Goal: Book appointment/travel/reservation

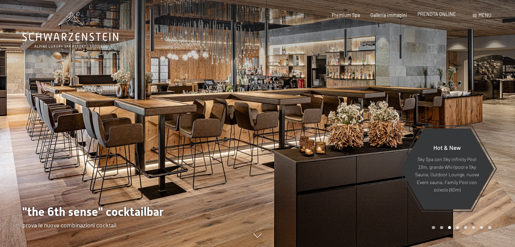
click at [442, 15] on span "PRENOTA ONLINE" at bounding box center [437, 14] width 39 height 6
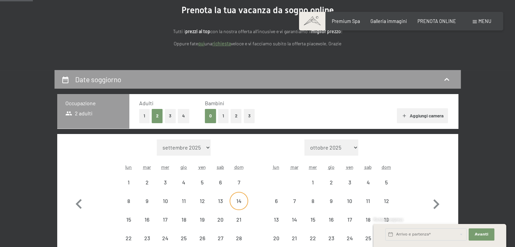
scroll to position [136, 0]
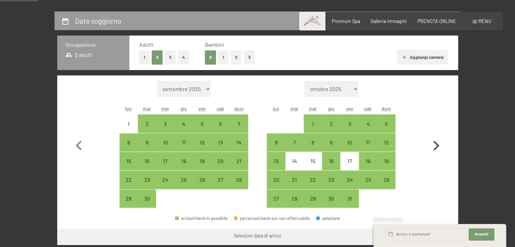
click at [435, 146] on icon "button" at bounding box center [437, 146] width 20 height 20
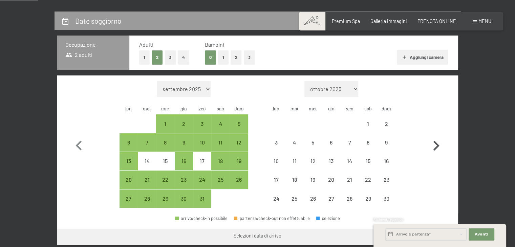
select select "2025-10-01"
select select "2025-11-01"
click at [435, 146] on icon "button" at bounding box center [437, 146] width 20 height 20
select select "2025-11-01"
select select "2025-12-01"
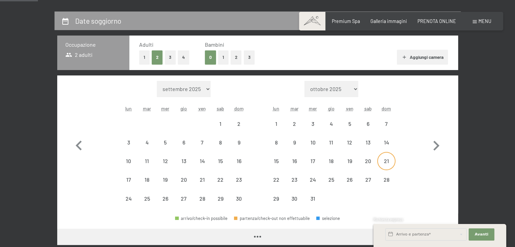
select select "2025-11-01"
select select "2025-12-01"
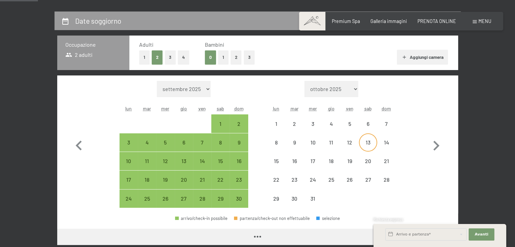
select select "2025-11-01"
select select "2025-12-01"
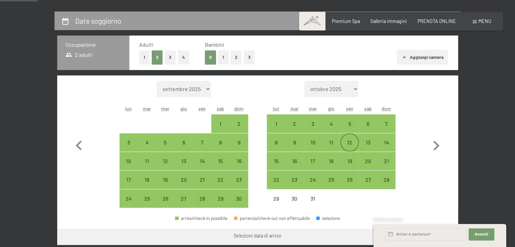
click at [353, 145] on div "12" at bounding box center [349, 148] width 17 height 17
select select "2025-11-01"
select select "2025-12-01"
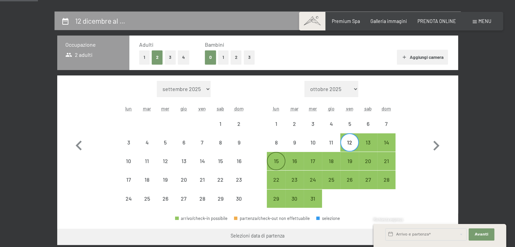
click at [281, 160] on div "15" at bounding box center [276, 167] width 17 height 17
select select "2025-11-01"
select select "2025-12-01"
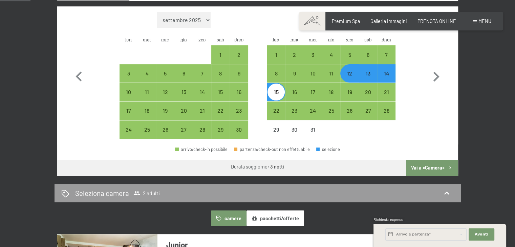
scroll to position [237, 0]
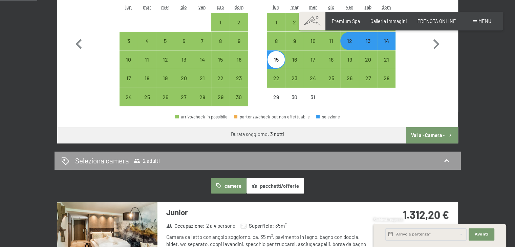
click at [423, 138] on button "Vai a «Camera»" at bounding box center [432, 135] width 52 height 16
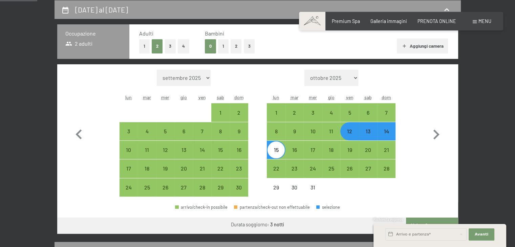
select select "2025-11-01"
select select "2025-12-01"
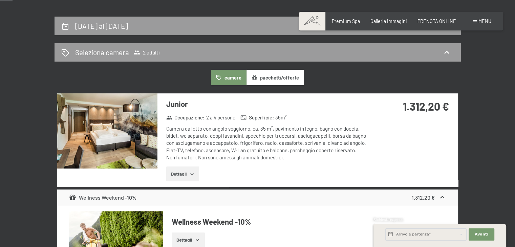
scroll to position [169, 0]
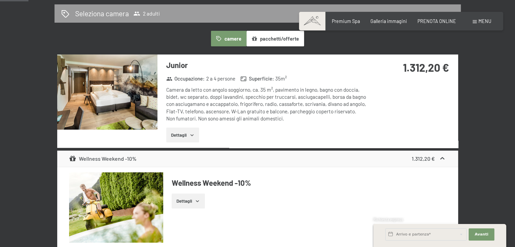
click at [135, 105] on img at bounding box center [107, 92] width 100 height 75
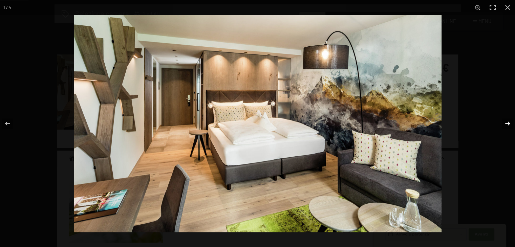
click at [505, 124] on button "button" at bounding box center [504, 124] width 24 height 34
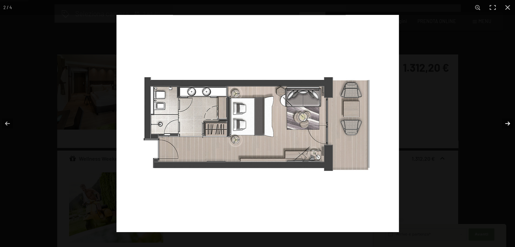
click at [504, 122] on button "button" at bounding box center [504, 124] width 24 height 34
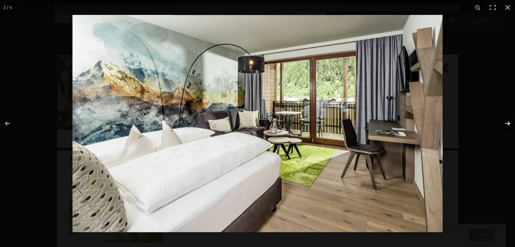
click at [504, 122] on button "button" at bounding box center [504, 124] width 24 height 34
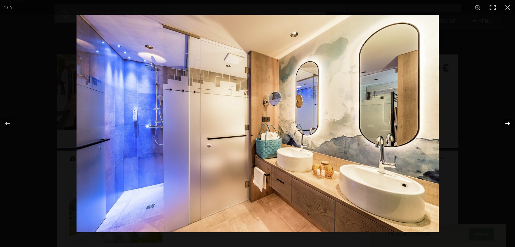
click at [503, 122] on button "button" at bounding box center [504, 124] width 24 height 34
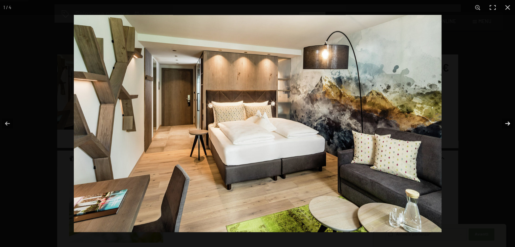
click at [503, 122] on button "button" at bounding box center [504, 124] width 24 height 34
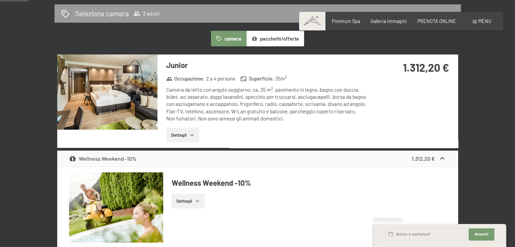
click at [0, 0] on button "button" at bounding box center [0, 0] width 0 height 0
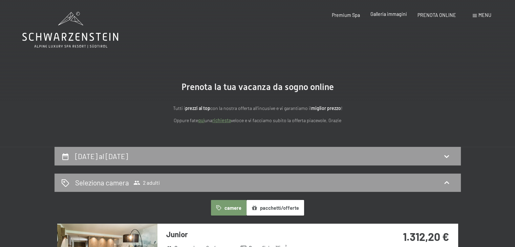
click at [385, 16] on span "Galleria immagini" at bounding box center [389, 14] width 37 height 6
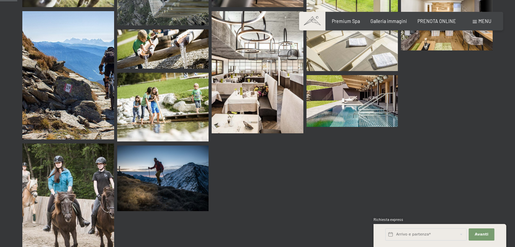
scroll to position [237, 0]
